Goal: Ask a question

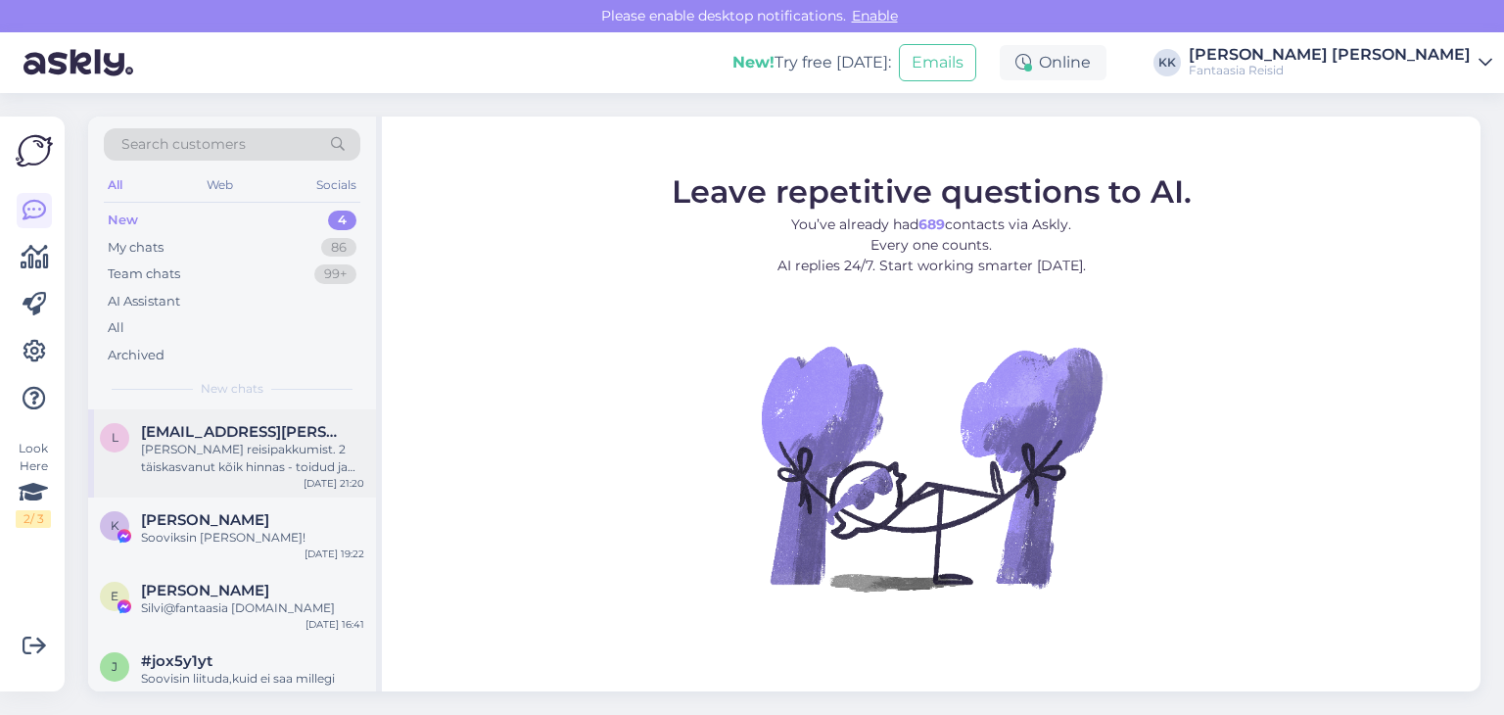
click at [241, 458] on div "[PERSON_NAME] reisipakkumist. 2 täiskasvanut kõik hinnas - toidud ja joogid 7öö…" at bounding box center [252, 458] width 223 height 35
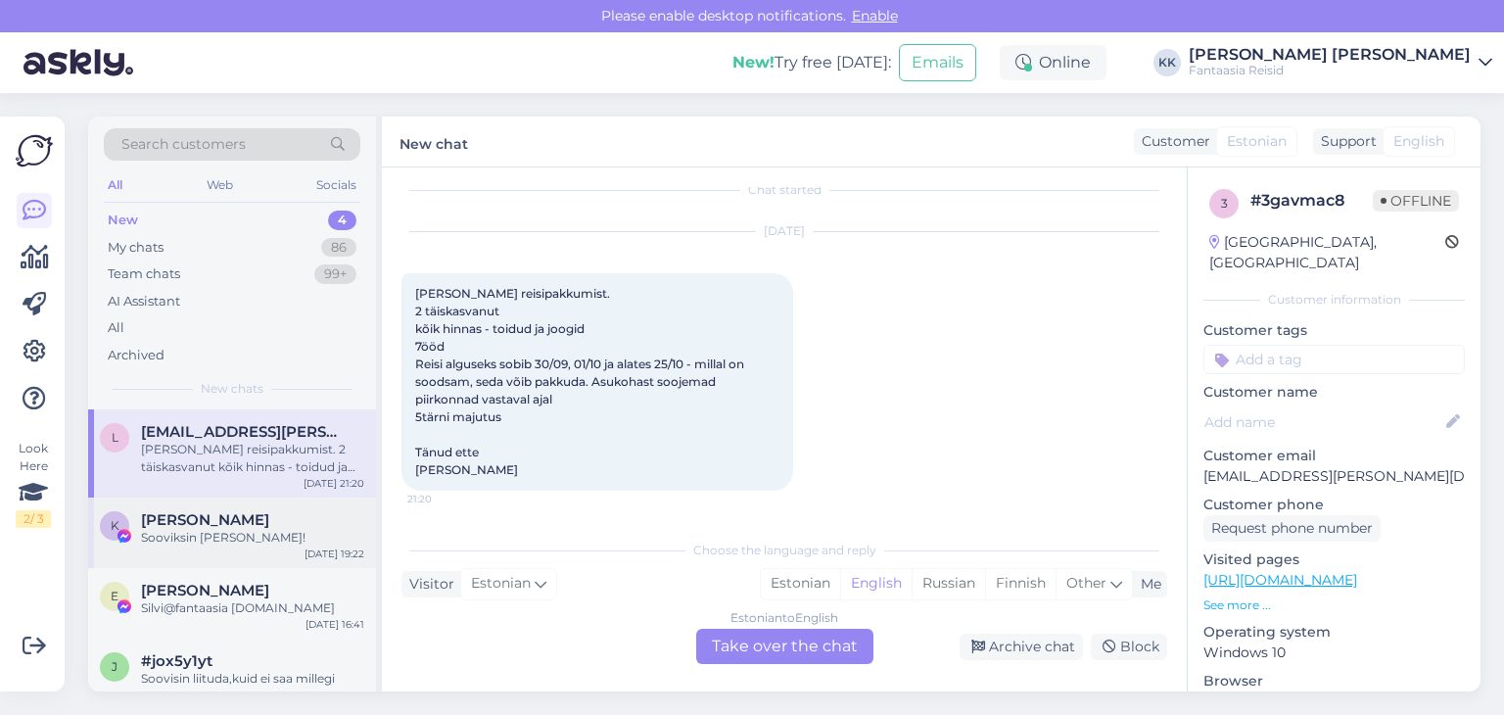
click at [274, 525] on div "[PERSON_NAME]" at bounding box center [252, 520] width 223 height 18
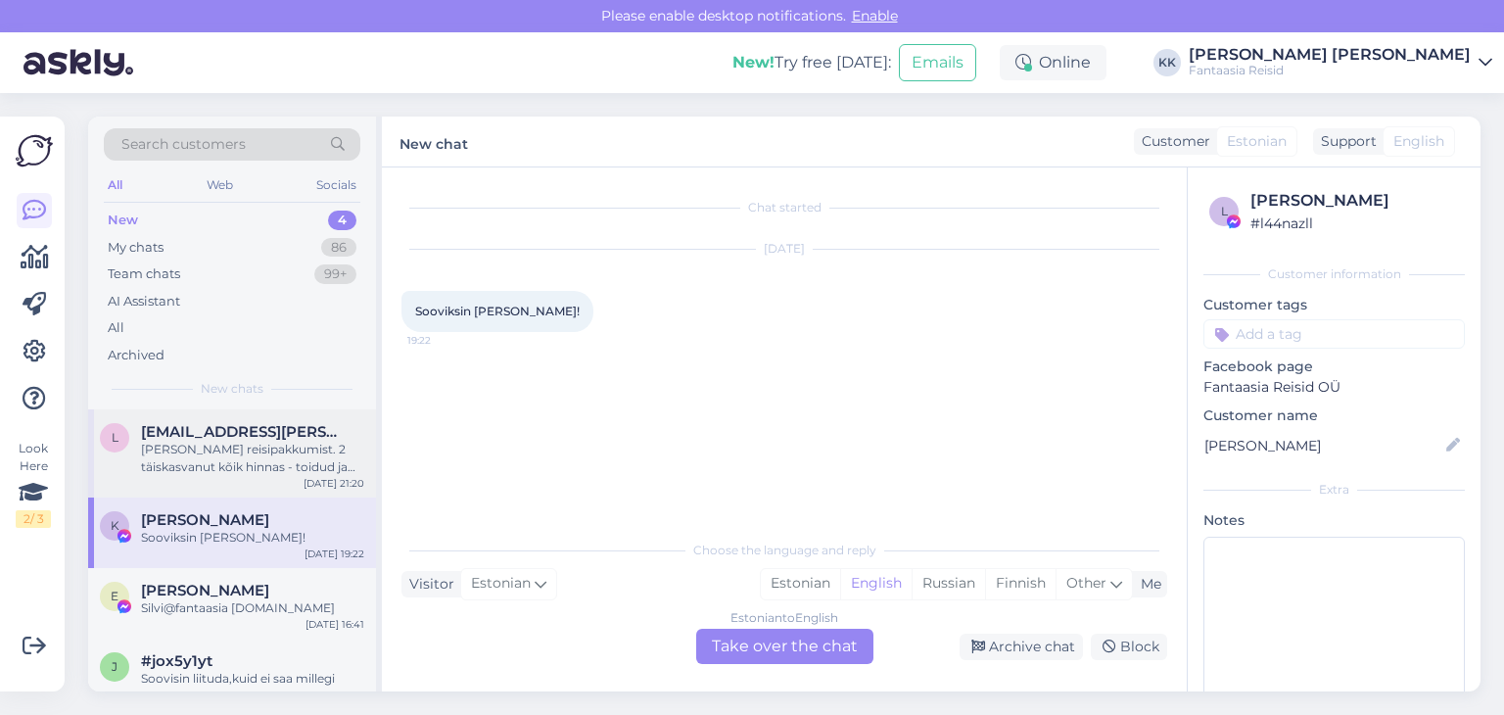
click at [270, 472] on div "[PERSON_NAME] reisipakkumist. 2 täiskasvanut kõik hinnas - toidud ja joogid 7öö…" at bounding box center [252, 458] width 223 height 35
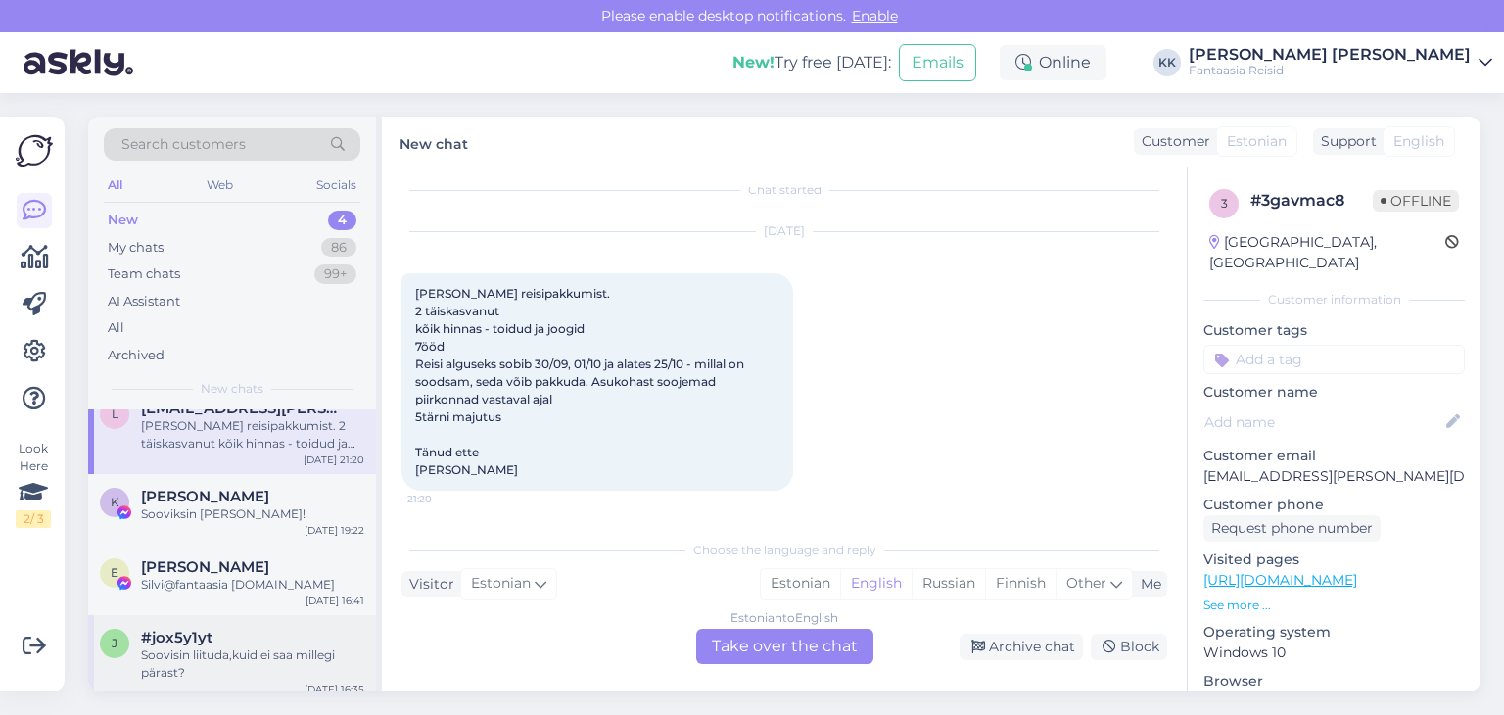
scroll to position [35, 0]
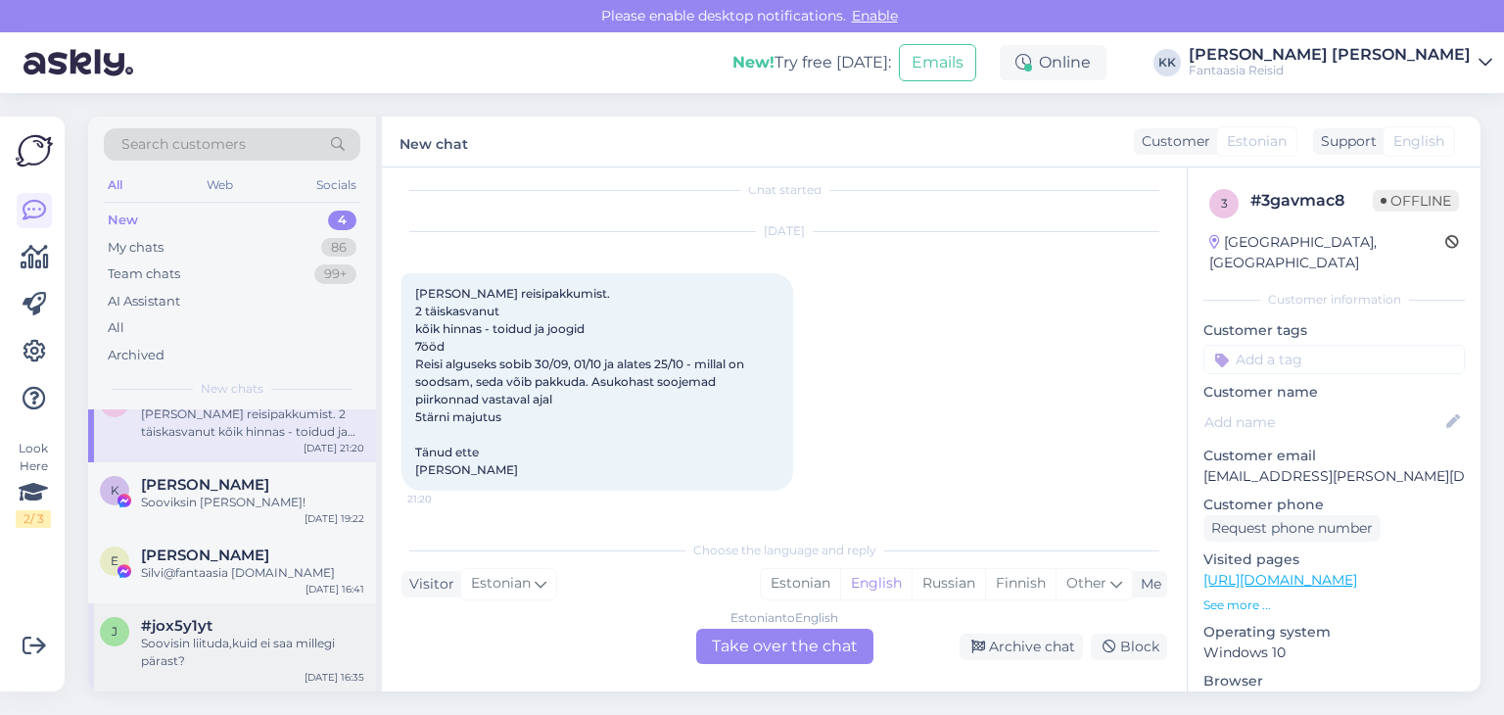
click at [241, 651] on div "Soovisin liituda,kuid ei saa millegi pärast?" at bounding box center [252, 651] width 223 height 35
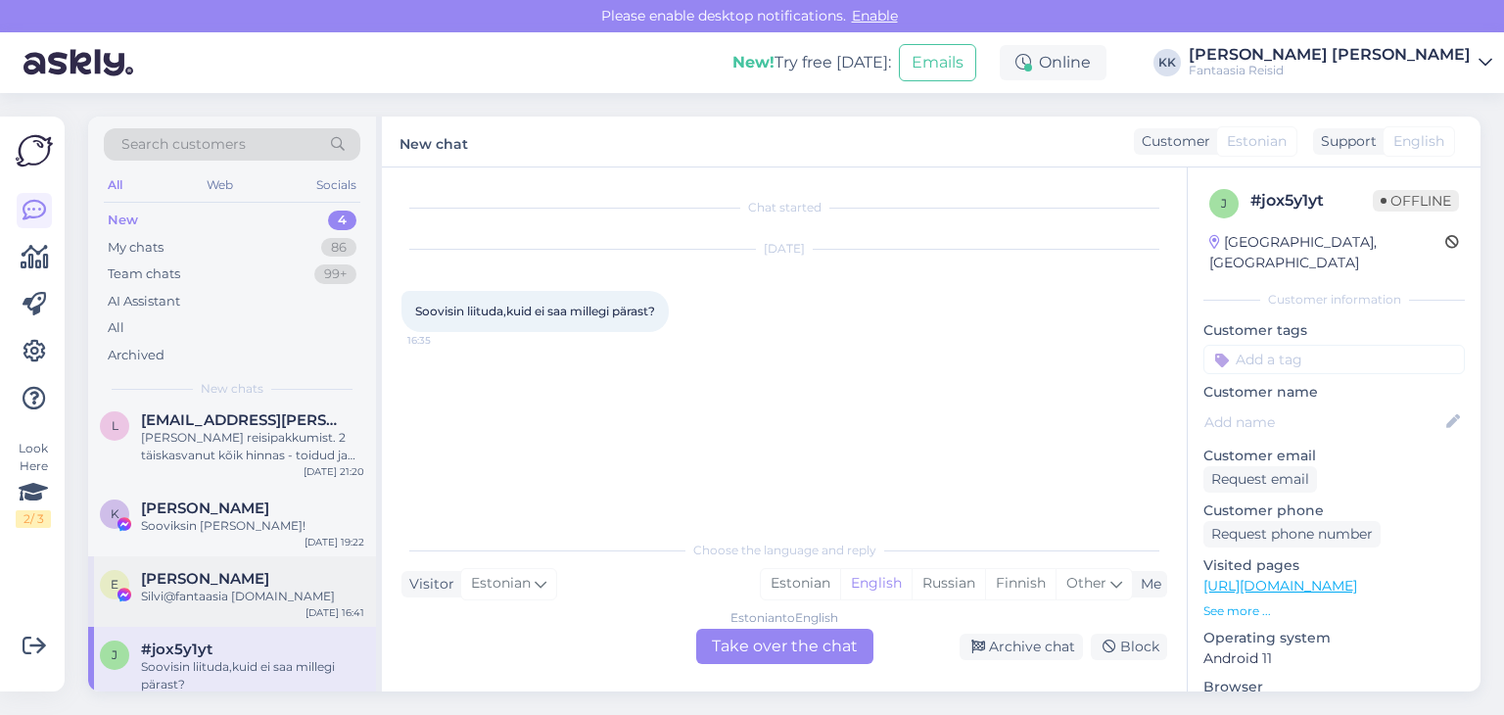
scroll to position [0, 0]
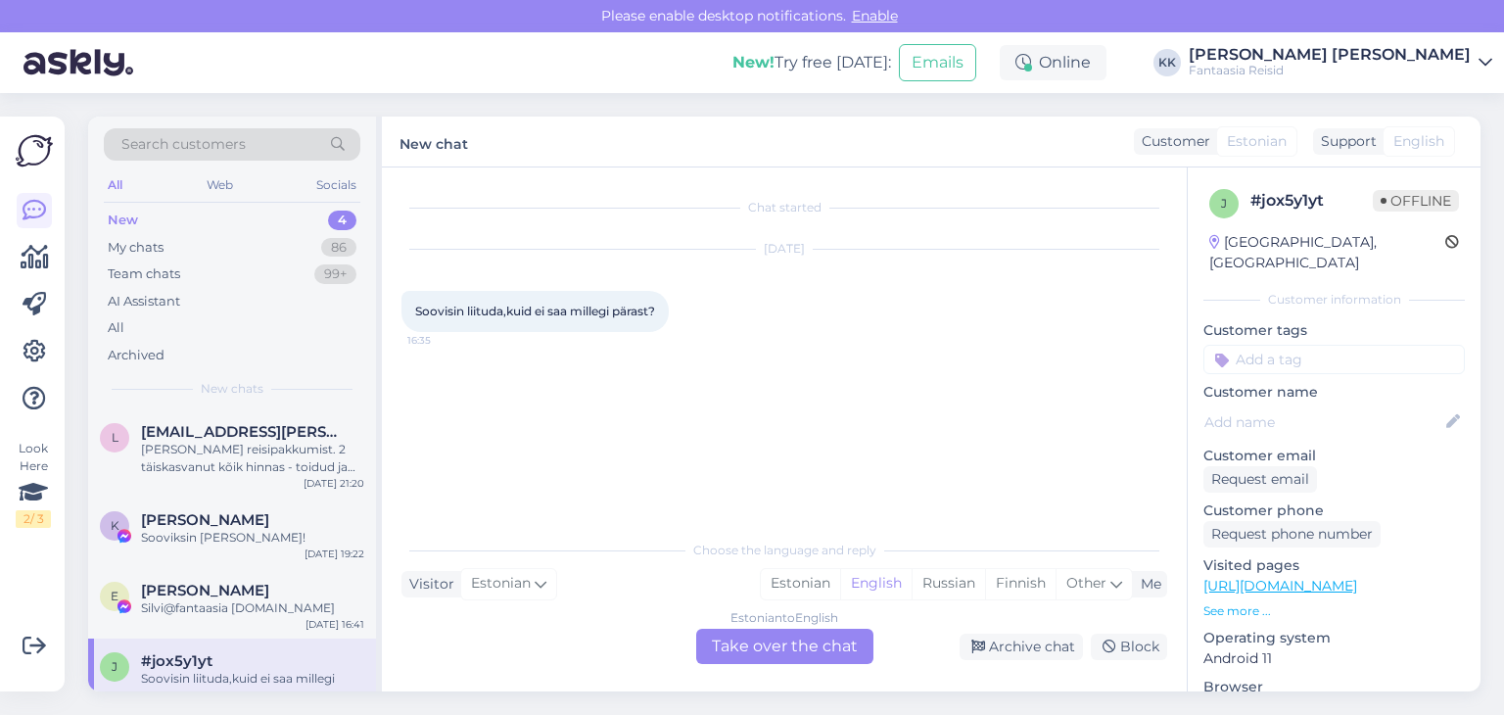
click at [186, 225] on div "New 4" at bounding box center [232, 220] width 257 height 27
click at [228, 540] on div "Sooviksin [PERSON_NAME]!" at bounding box center [252, 538] width 223 height 18
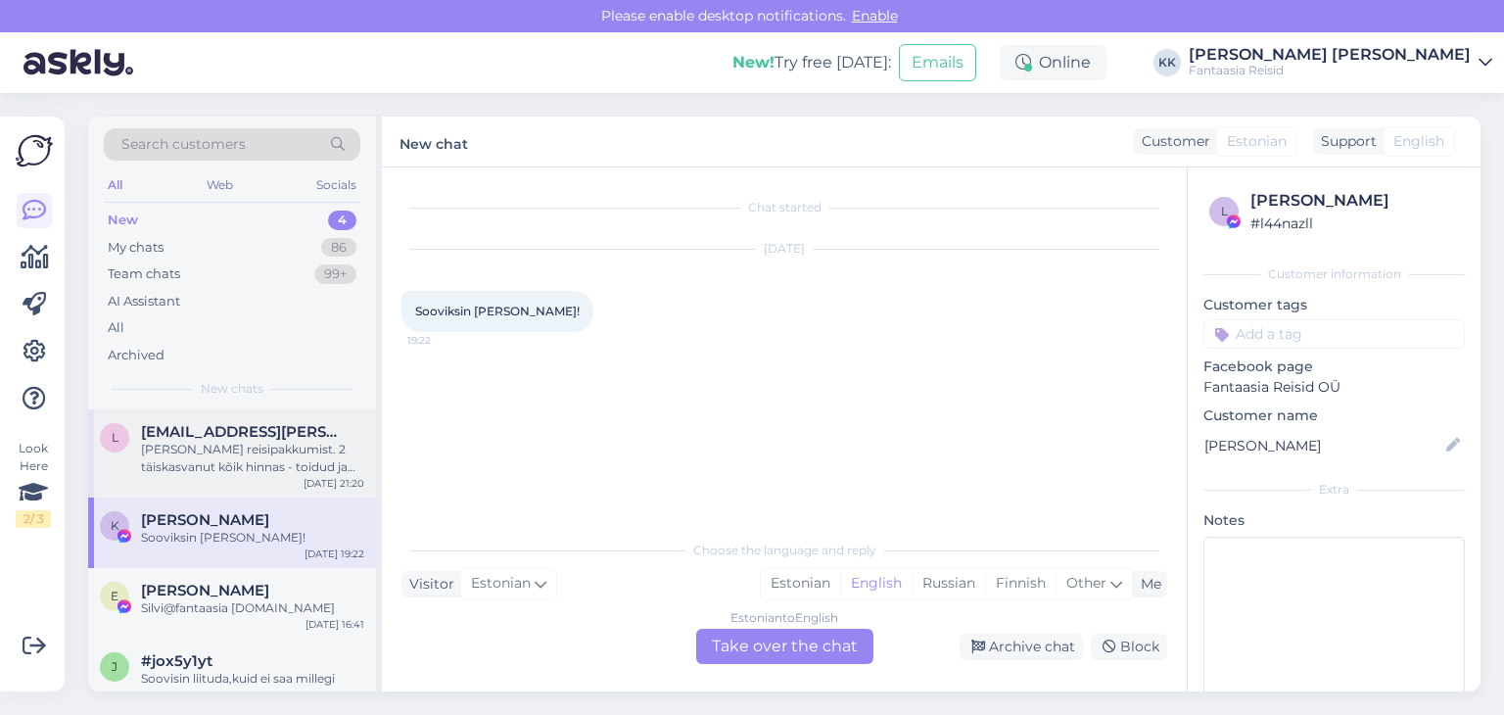
click at [216, 459] on div "[PERSON_NAME] reisipakkumist. 2 täiskasvanut kõik hinnas - toidud ja joogid 7öö…" at bounding box center [252, 458] width 223 height 35
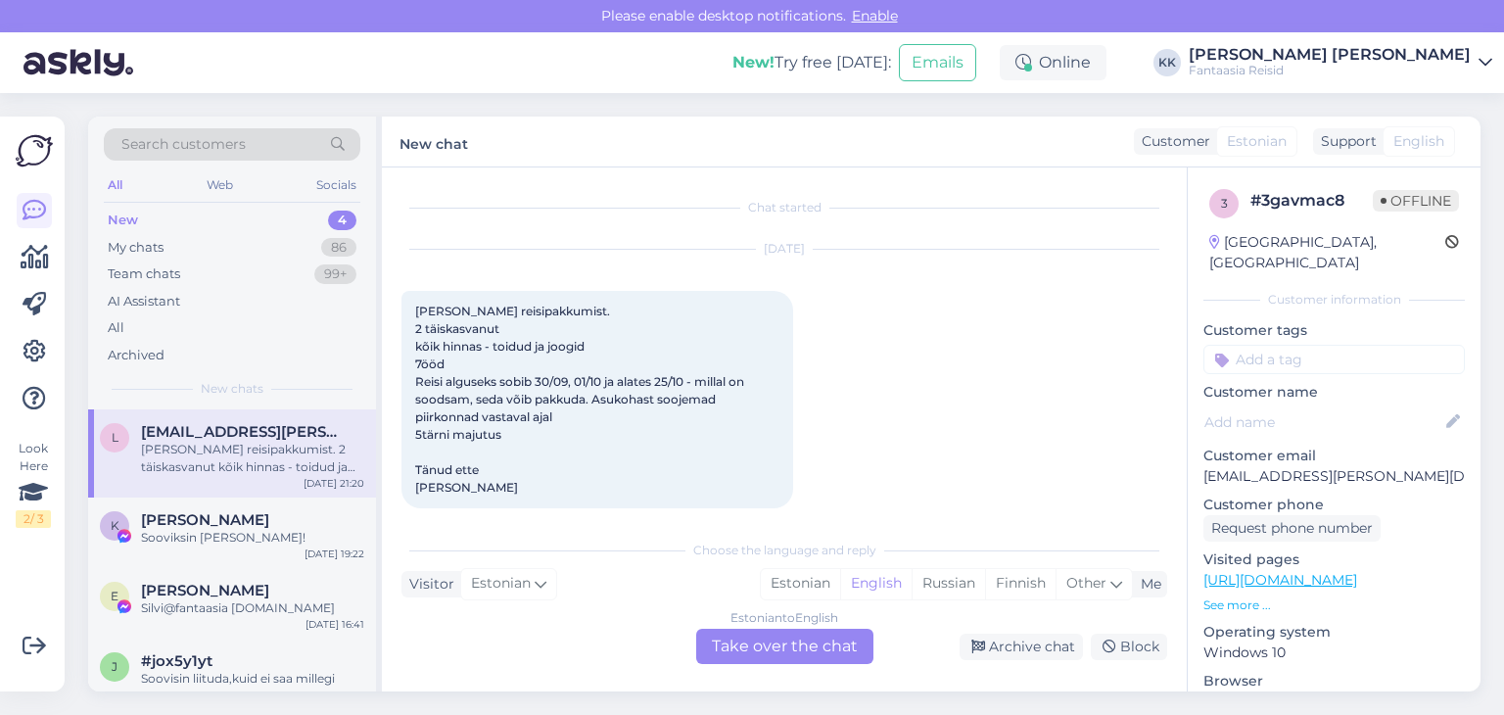
scroll to position [35, 0]
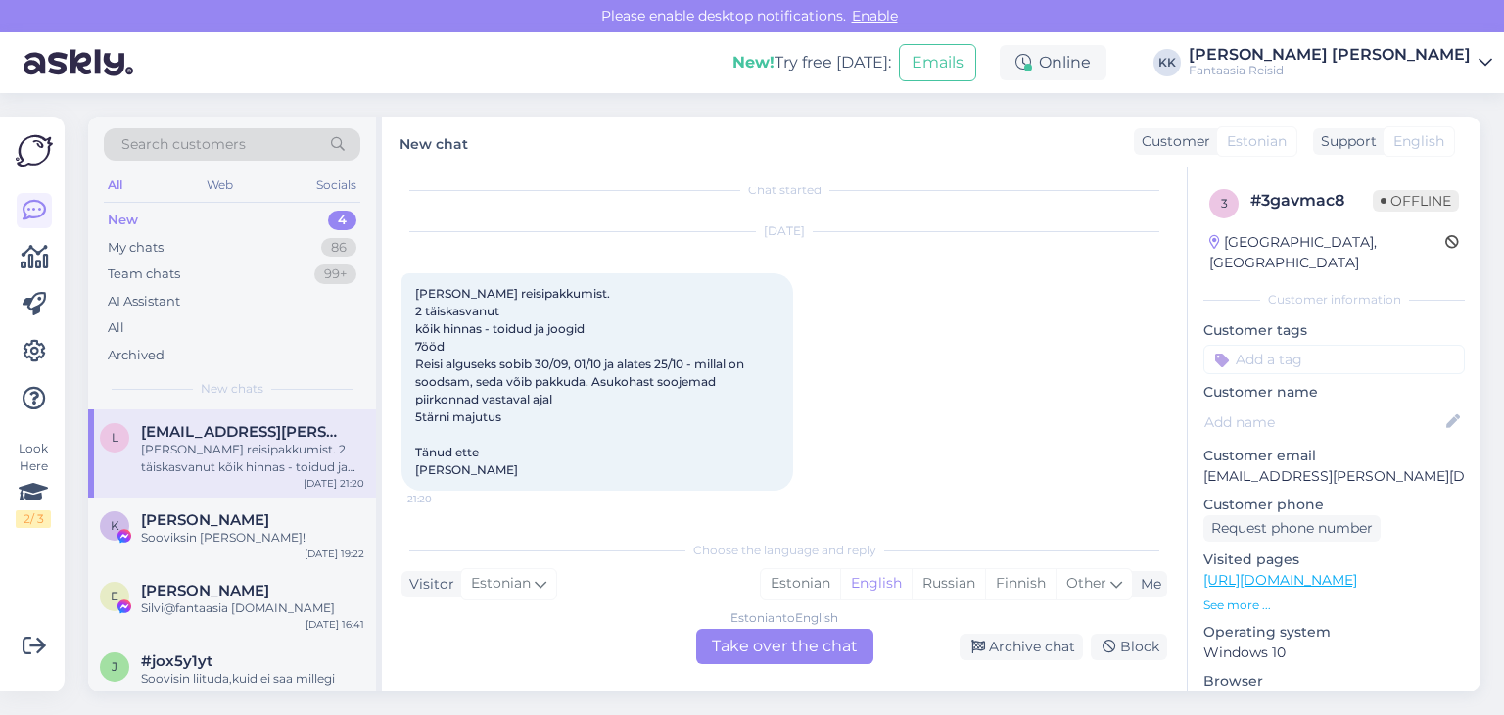
click at [211, 227] on div "New 4" at bounding box center [232, 220] width 257 height 27
